Goal: Find specific page/section: Locate item on page

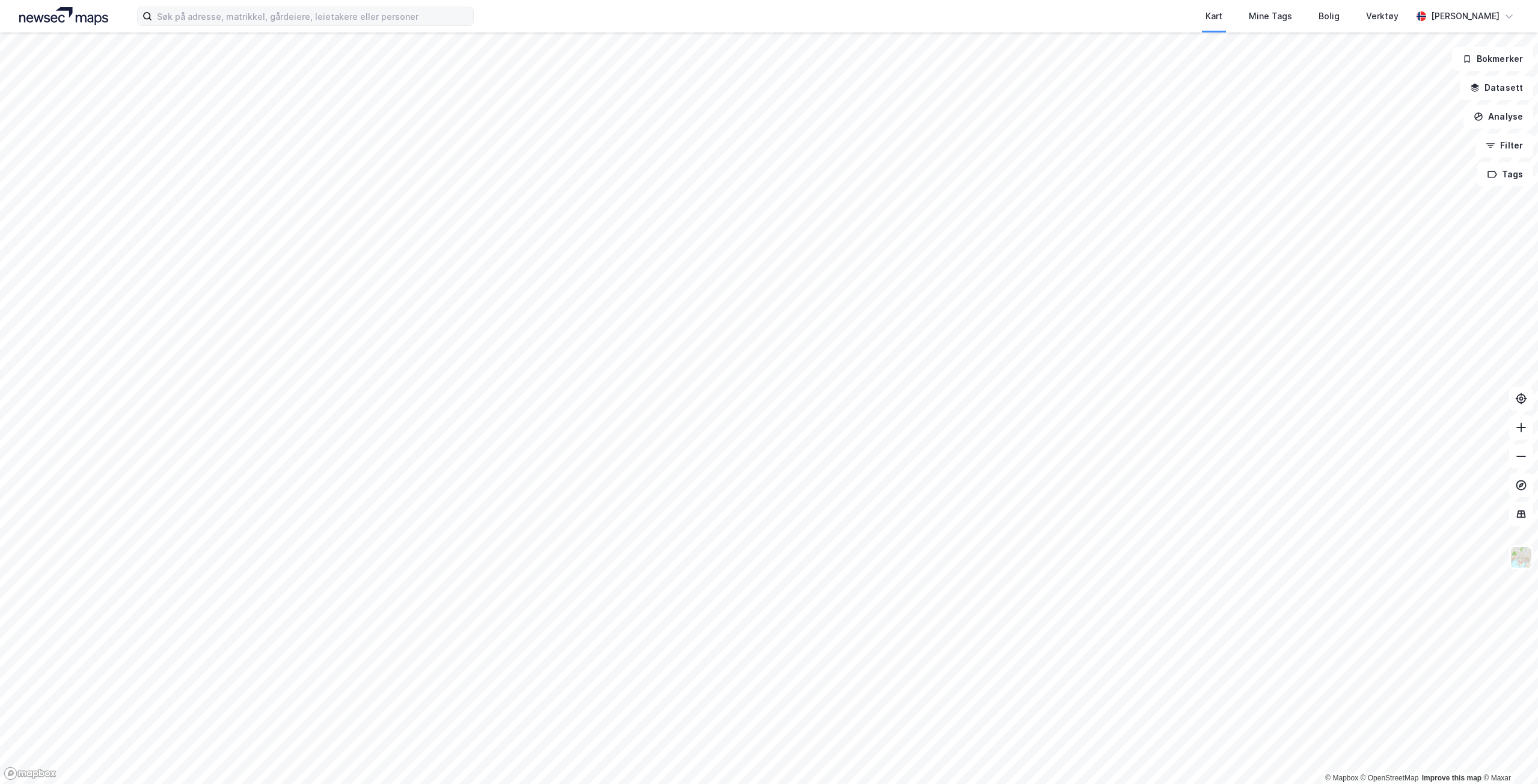
click at [237, 6] on label at bounding box center [305, 16] width 337 height 19
click at [237, 7] on input at bounding box center [313, 16] width 321 height 18
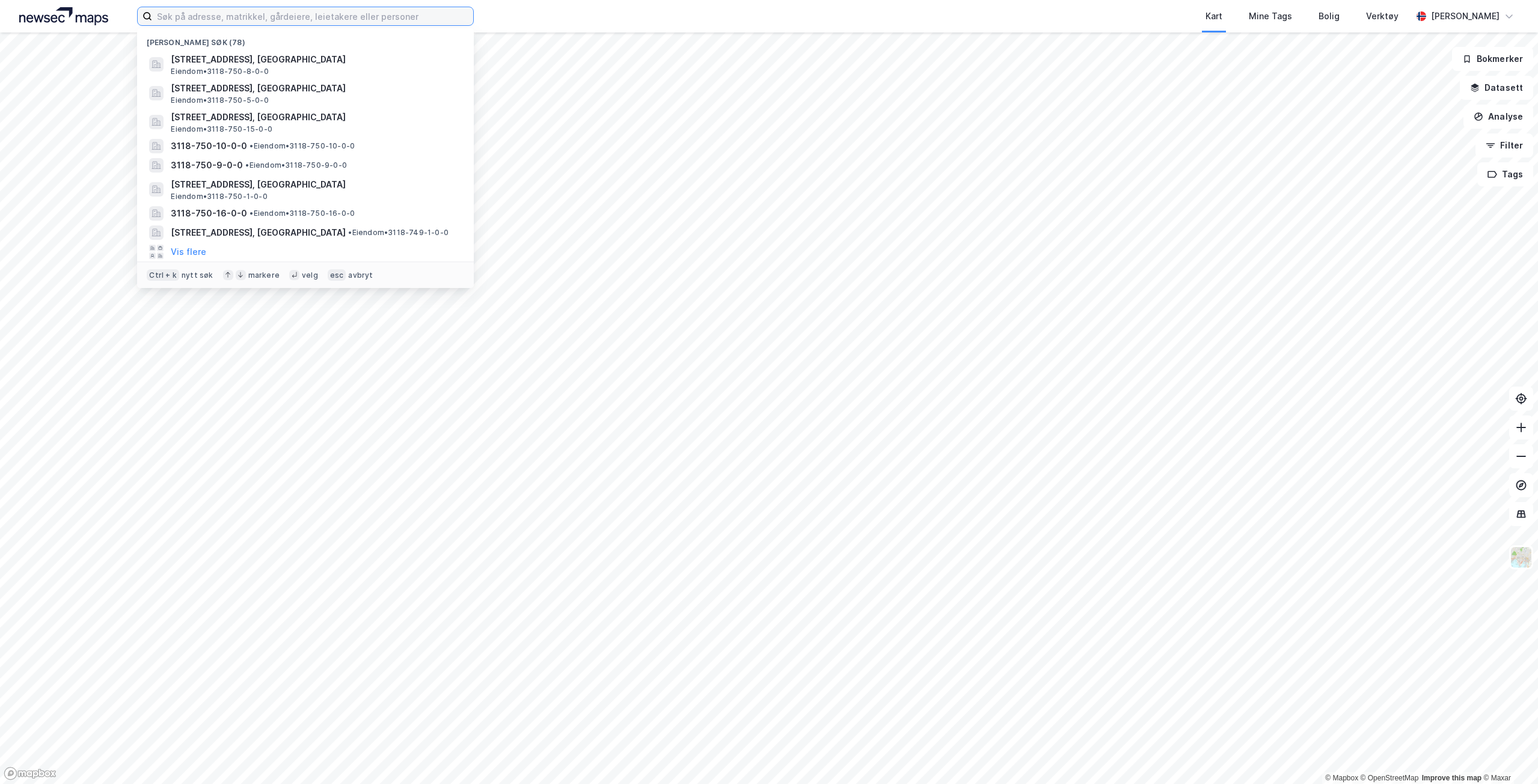
click at [235, 12] on input at bounding box center [313, 16] width 321 height 18
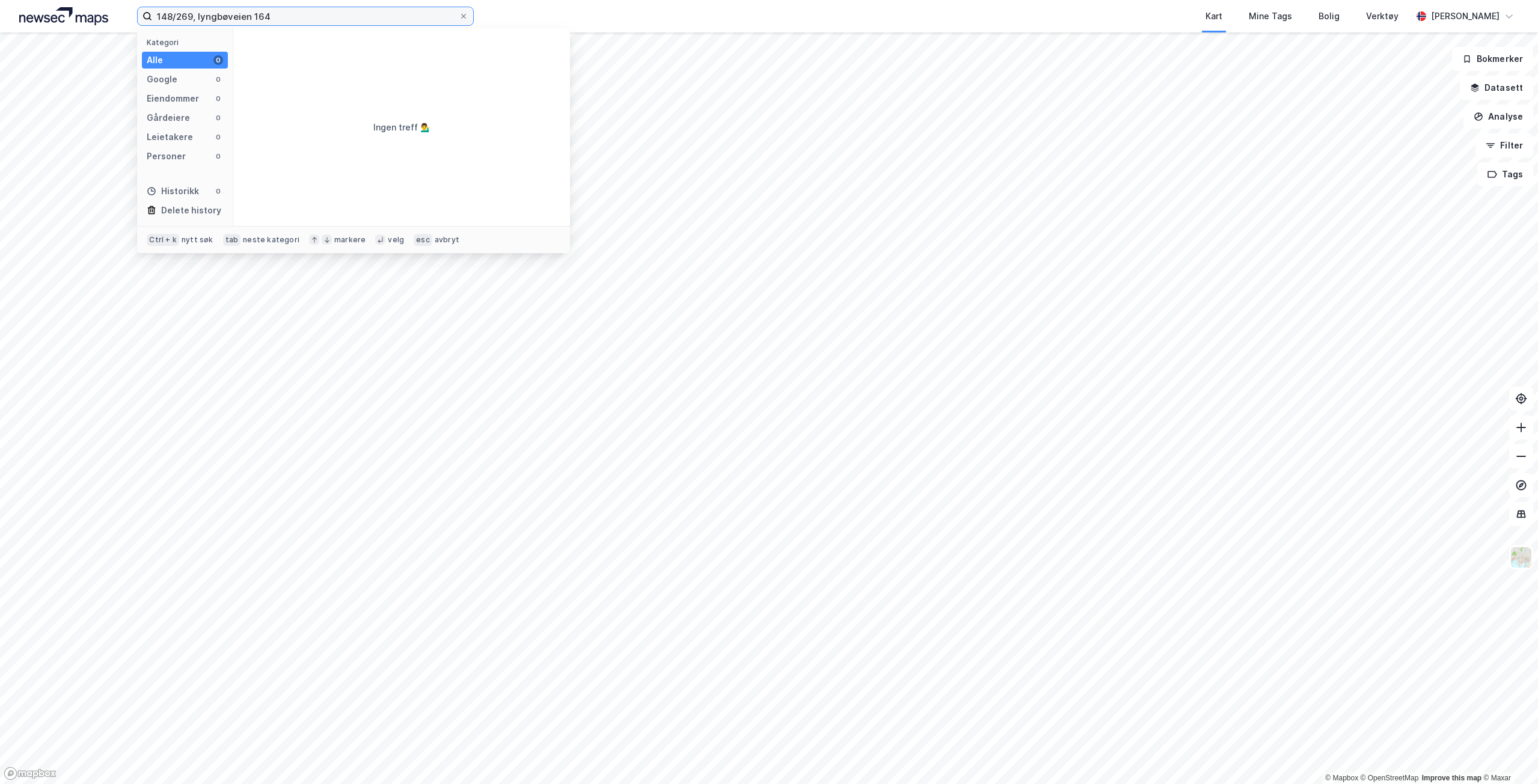
click at [200, 18] on input "148/269, lyngbøveien 164" at bounding box center [306, 16] width 307 height 18
drag, startPoint x: 195, startPoint y: 13, endPoint x: 92, endPoint y: 16, distance: 103.0
click at [92, 16] on div "148/269, lyngbøveien 164 Kategori Alle 0 Google 0 Eiendommer 0 Gårdeiere 0 Leie…" at bounding box center [769, 16] width 1538 height 33
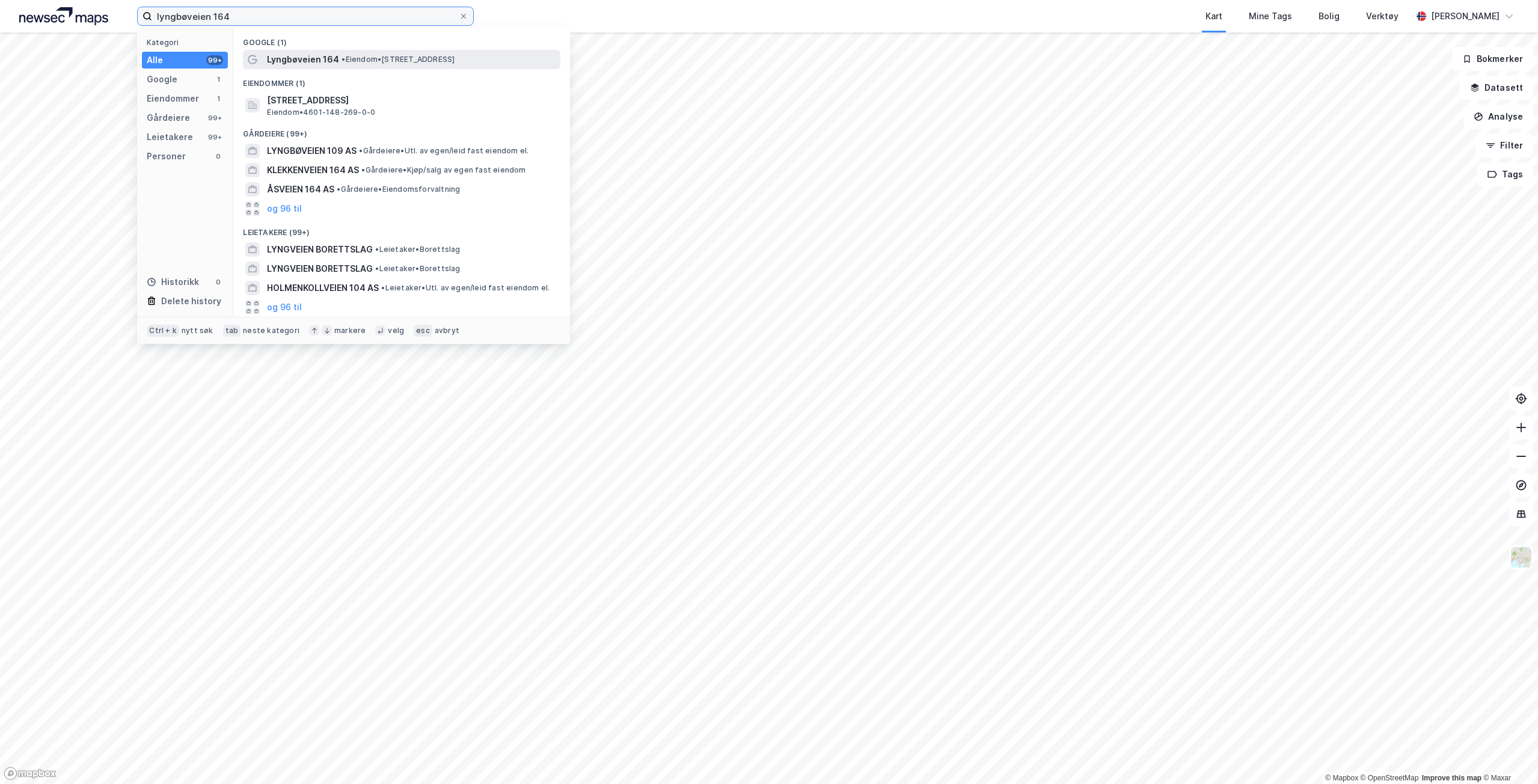
type input "lyngbøveien 164"
click at [334, 68] on div "Lyngbøveien 164 • Eiendom • [STREET_ADDRESS]" at bounding box center [402, 59] width 318 height 19
